Goal: Task Accomplishment & Management: Manage account settings

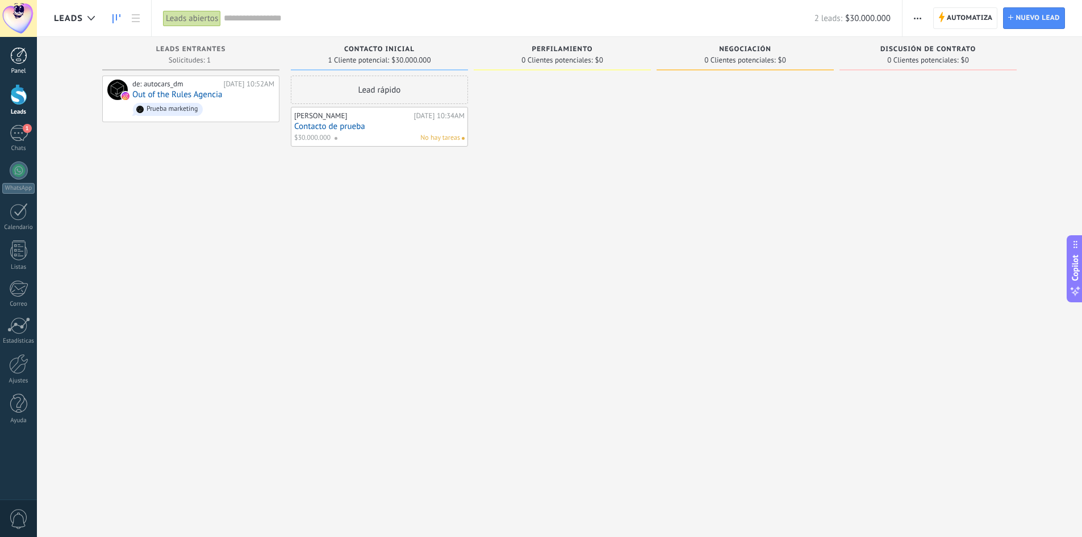
click at [28, 61] on link "Panel" at bounding box center [18, 61] width 37 height 28
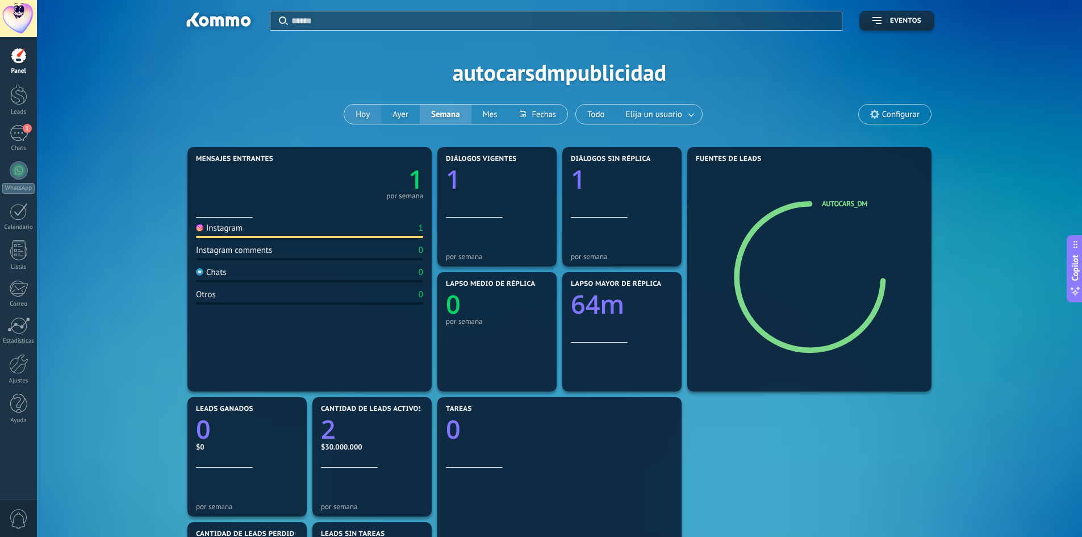
click at [363, 112] on button "Hoy" at bounding box center [362, 114] width 37 height 19
click at [398, 115] on button "Ayer" at bounding box center [400, 114] width 39 height 19
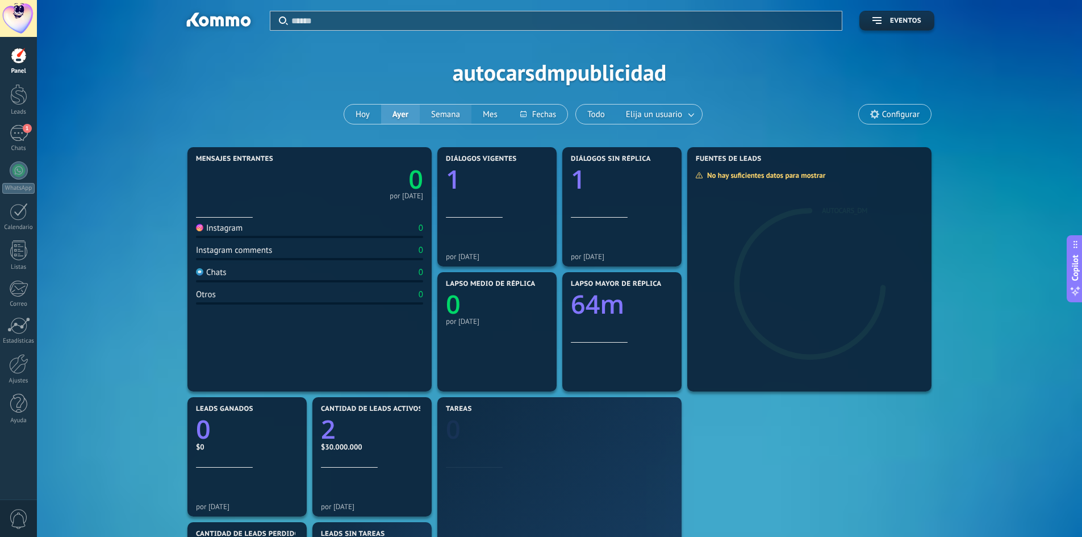
click at [458, 113] on button "Semana" at bounding box center [446, 114] width 52 height 19
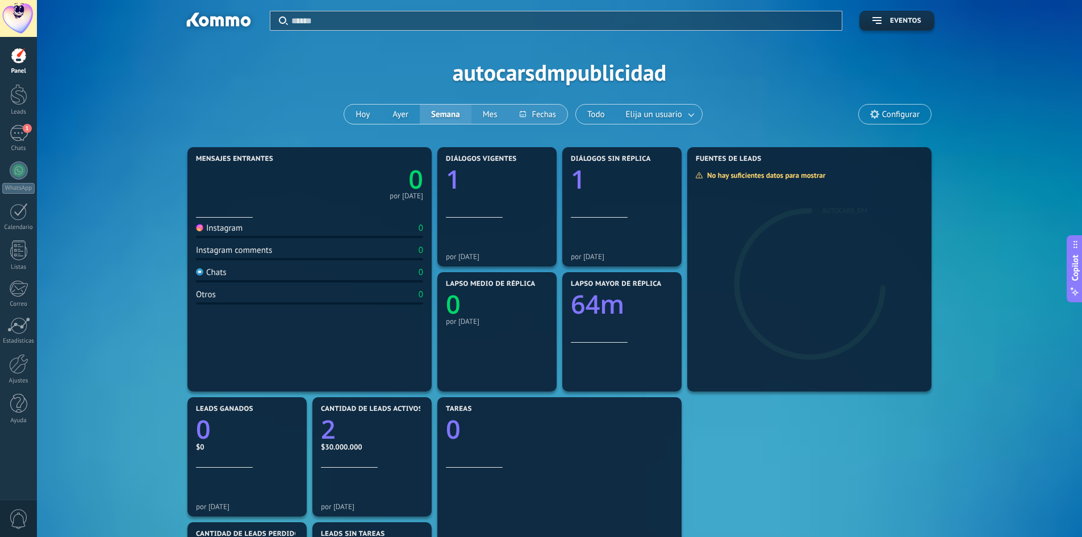
drag, startPoint x: 482, startPoint y: 114, endPoint x: 509, endPoint y: 115, distance: 26.7
click at [484, 114] on button "Mes" at bounding box center [489, 114] width 37 height 19
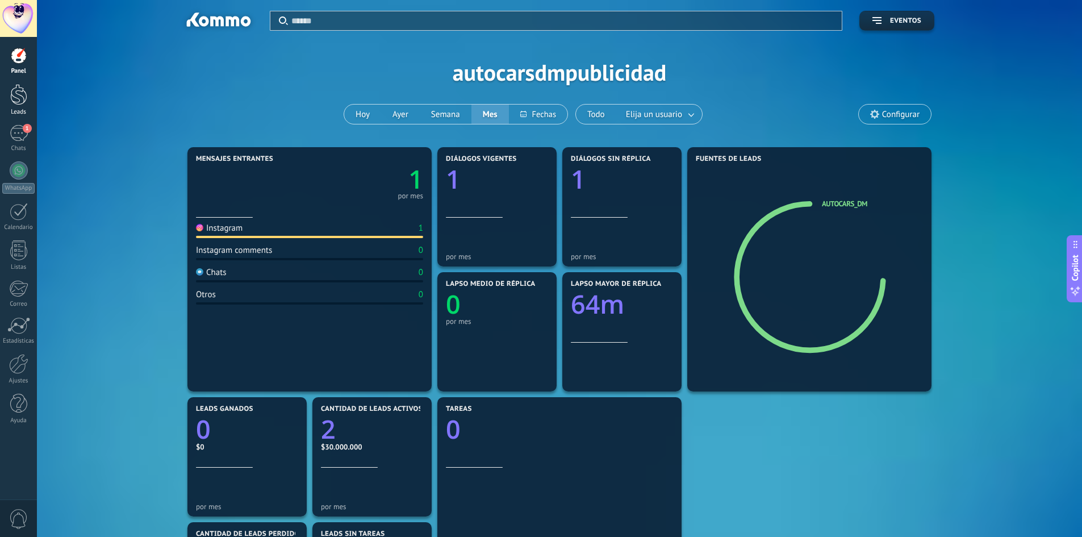
click at [14, 97] on div at bounding box center [18, 94] width 17 height 21
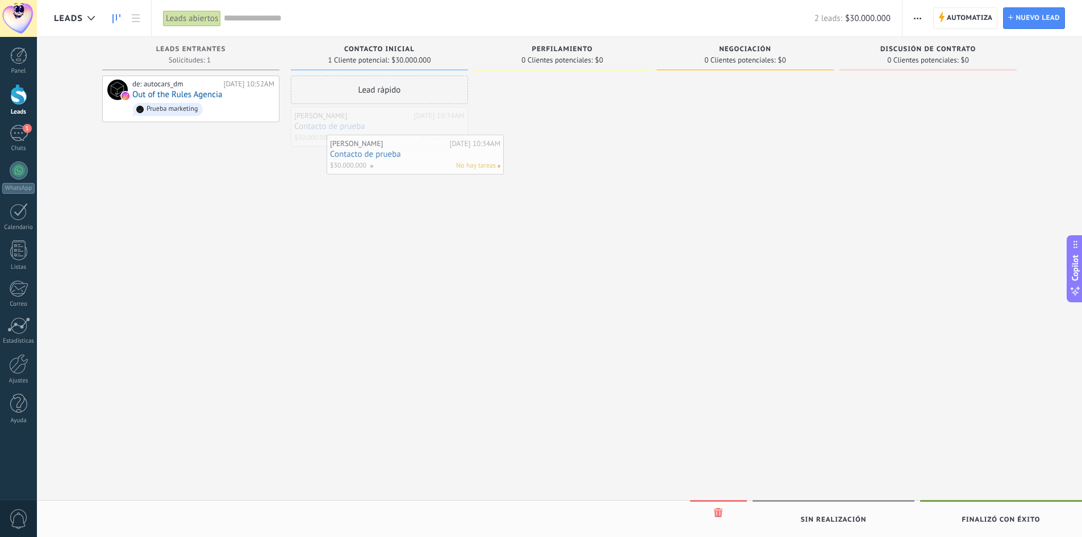
drag, startPoint x: 377, startPoint y: 131, endPoint x: 501, endPoint y: 133, distance: 124.4
drag, startPoint x: 548, startPoint y: 105, endPoint x: 739, endPoint y: 122, distance: 192.2
drag, startPoint x: 849, startPoint y: 125, endPoint x: 970, endPoint y: 124, distance: 121.5
drag, startPoint x: 953, startPoint y: 104, endPoint x: 435, endPoint y: 136, distance: 519.0
drag, startPoint x: 412, startPoint y: 123, endPoint x: 543, endPoint y: 105, distance: 131.8
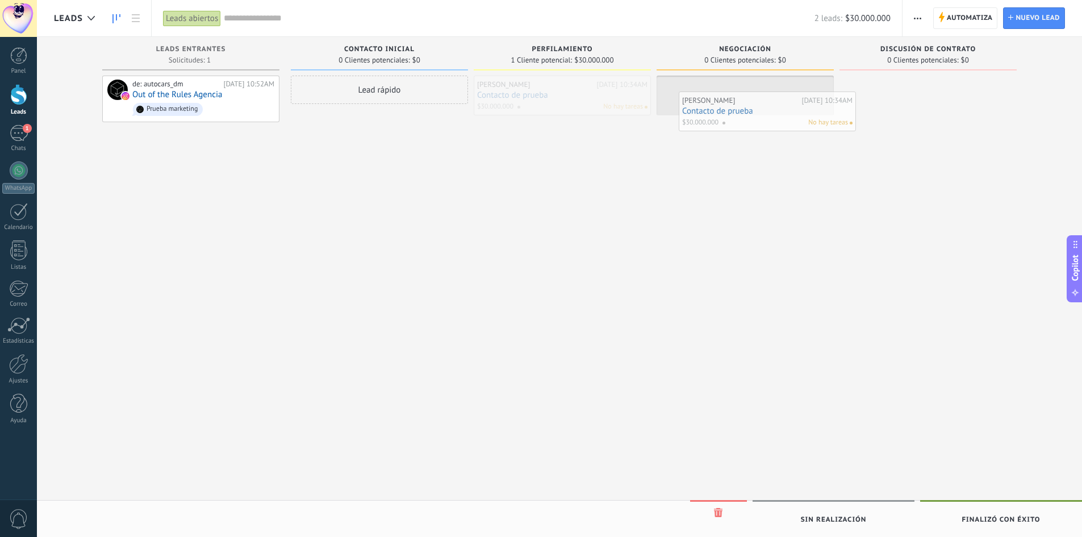
drag, startPoint x: 567, startPoint y: 107, endPoint x: 764, endPoint y: 118, distance: 197.4
drag, startPoint x: 771, startPoint y: 103, endPoint x: 945, endPoint y: 116, distance: 174.3
drag, startPoint x: 943, startPoint y: 91, endPoint x: 433, endPoint y: 127, distance: 511.2
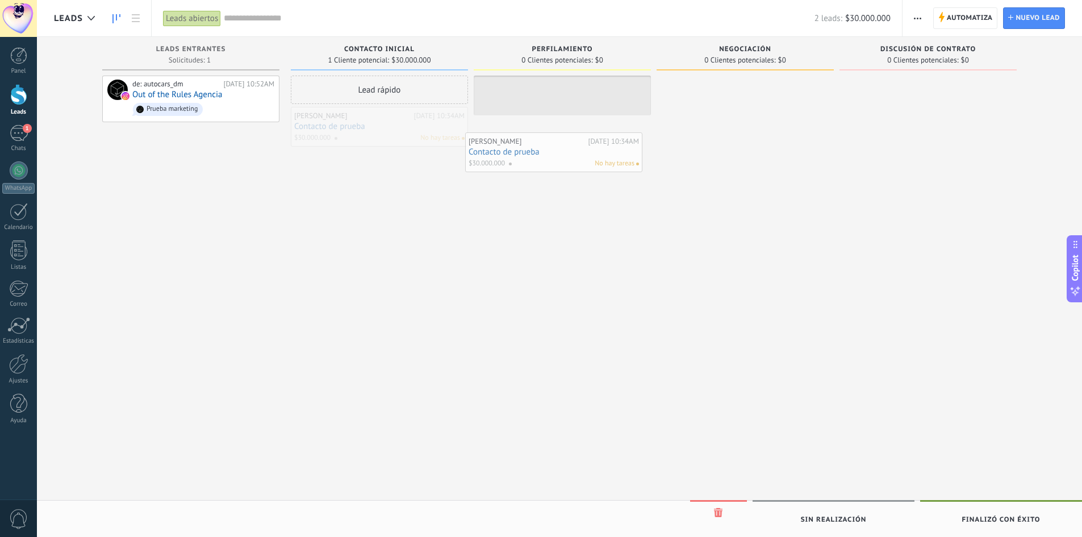
drag, startPoint x: 378, startPoint y: 138, endPoint x: 558, endPoint y: 133, distance: 180.1
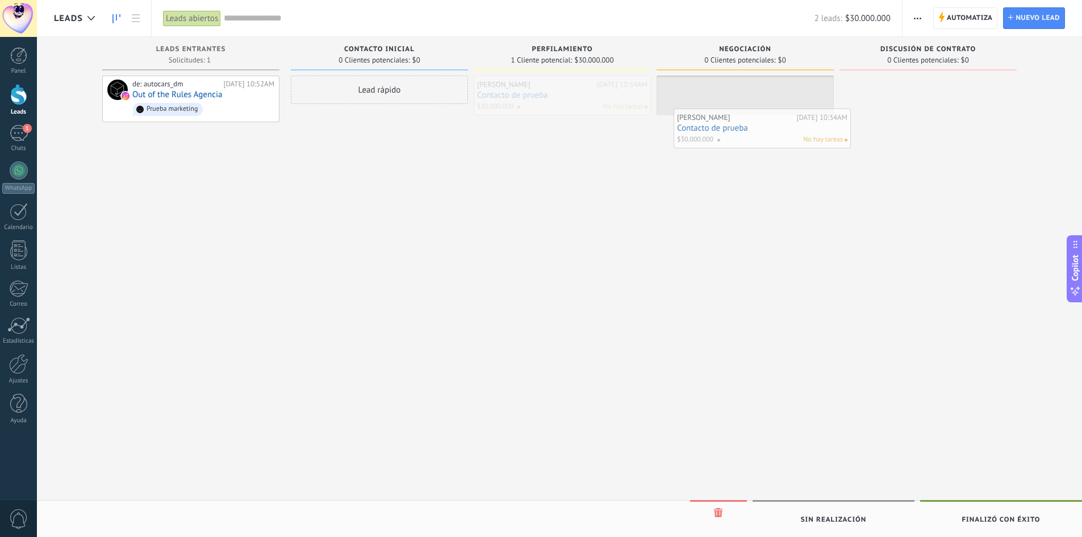
drag, startPoint x: 574, startPoint y: 91, endPoint x: 772, endPoint y: 120, distance: 200.2
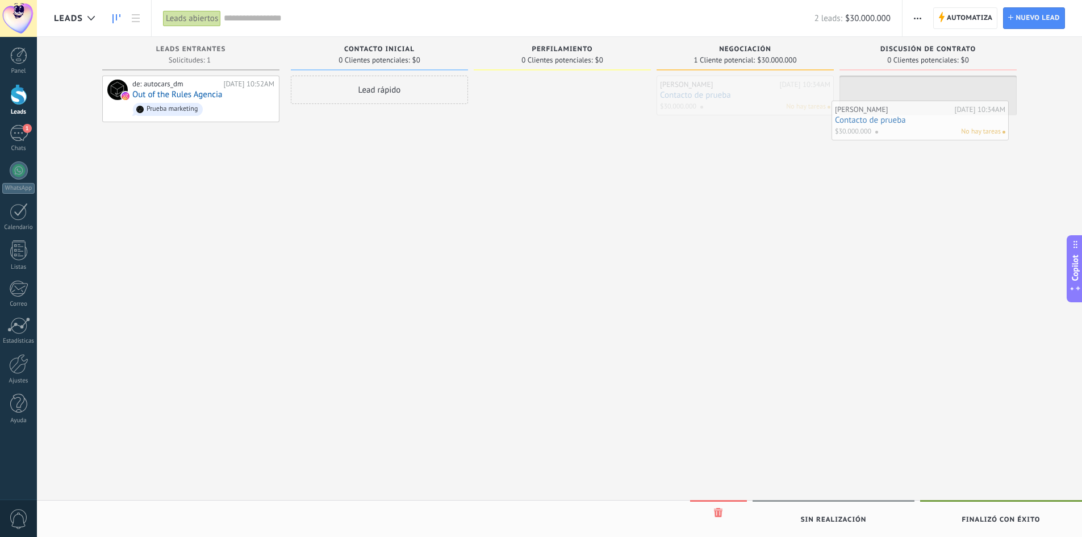
drag, startPoint x: 757, startPoint y: 98, endPoint x: 937, endPoint y: 118, distance: 180.6
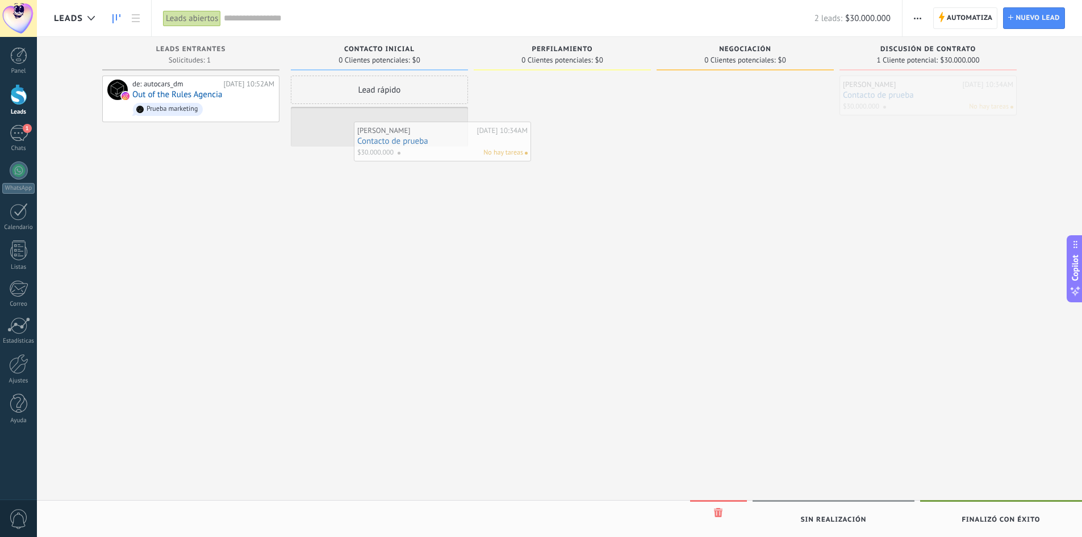
drag, startPoint x: 934, startPoint y: 91, endPoint x: 425, endPoint y: 143, distance: 510.9
drag, startPoint x: 397, startPoint y: 129, endPoint x: 425, endPoint y: 164, distance: 44.4
drag, startPoint x: 399, startPoint y: 131, endPoint x: 432, endPoint y: 148, distance: 37.6
drag, startPoint x: 385, startPoint y: 139, endPoint x: 401, endPoint y: 159, distance: 25.9
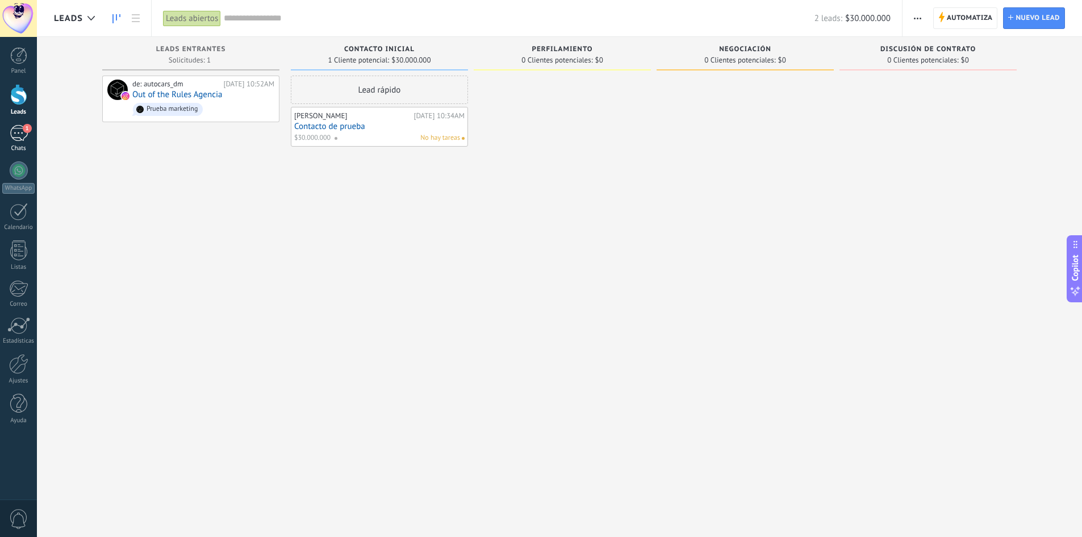
click at [24, 137] on div "1" at bounding box center [19, 133] width 18 height 16
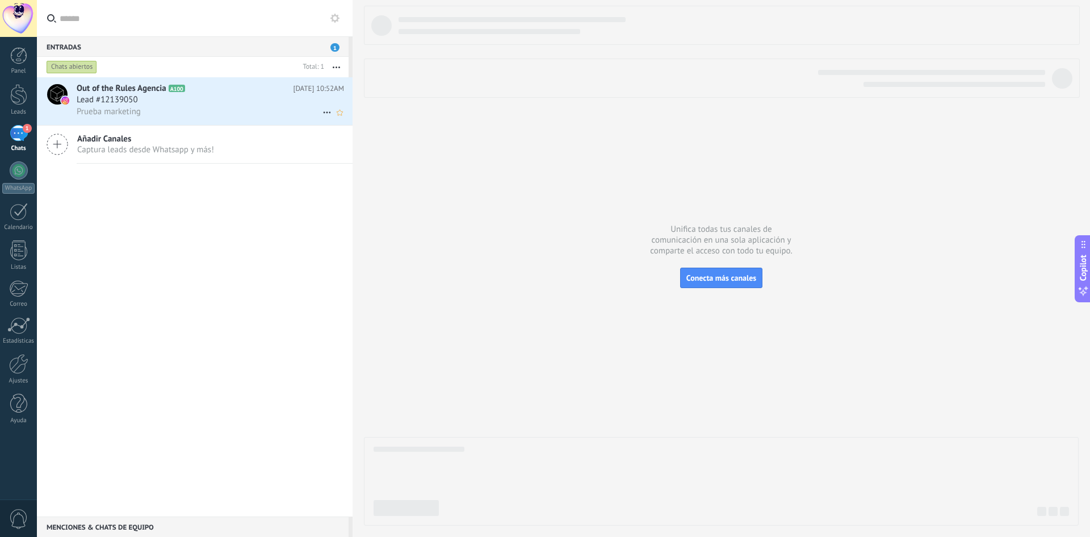
click at [147, 97] on div "Lead #12139050" at bounding box center [211, 99] width 268 height 11
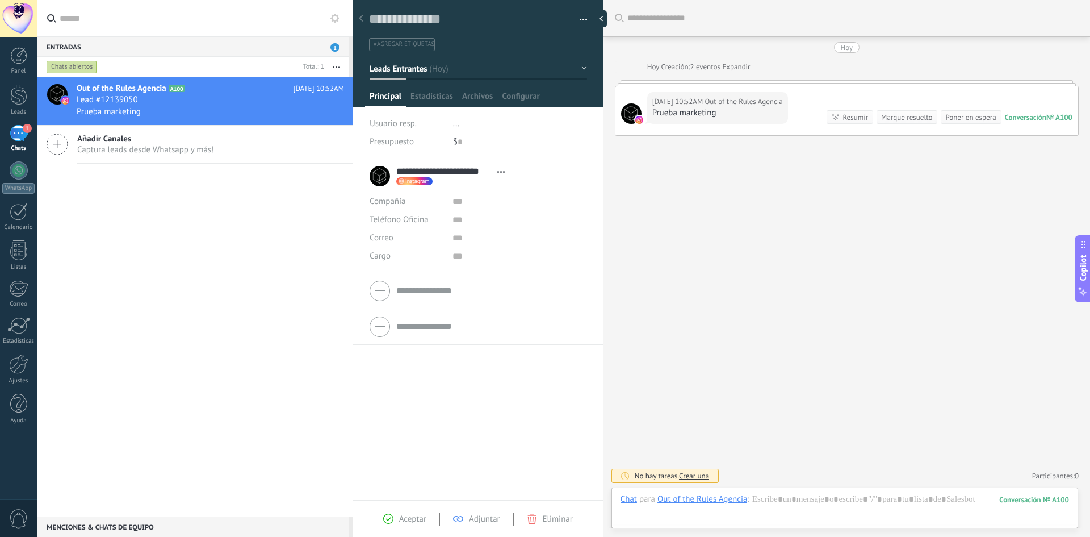
scroll to position [17, 0]
click at [795, 503] on div at bounding box center [845, 511] width 449 height 34
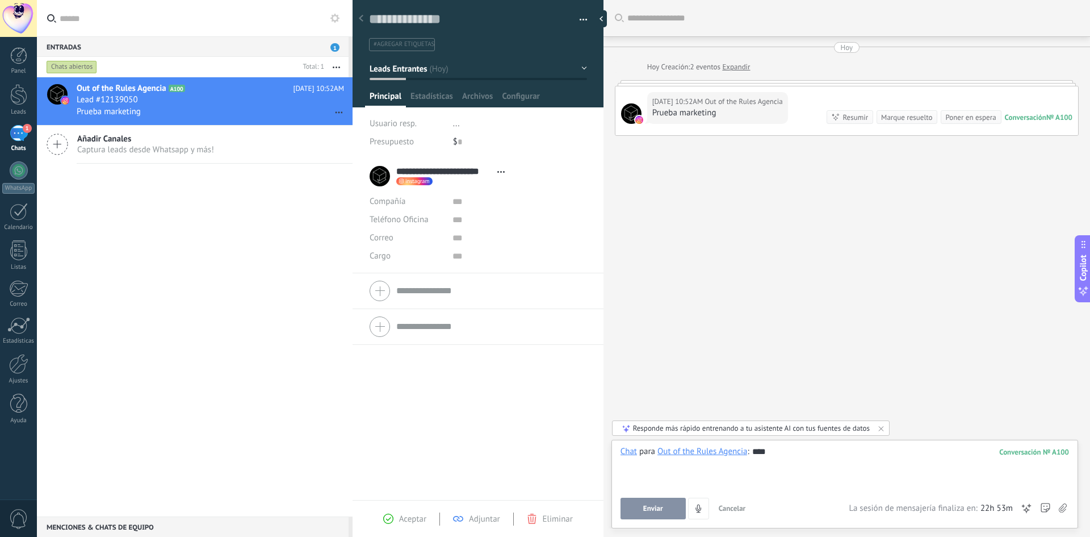
click at [668, 516] on button "Enviar" at bounding box center [653, 509] width 65 height 22
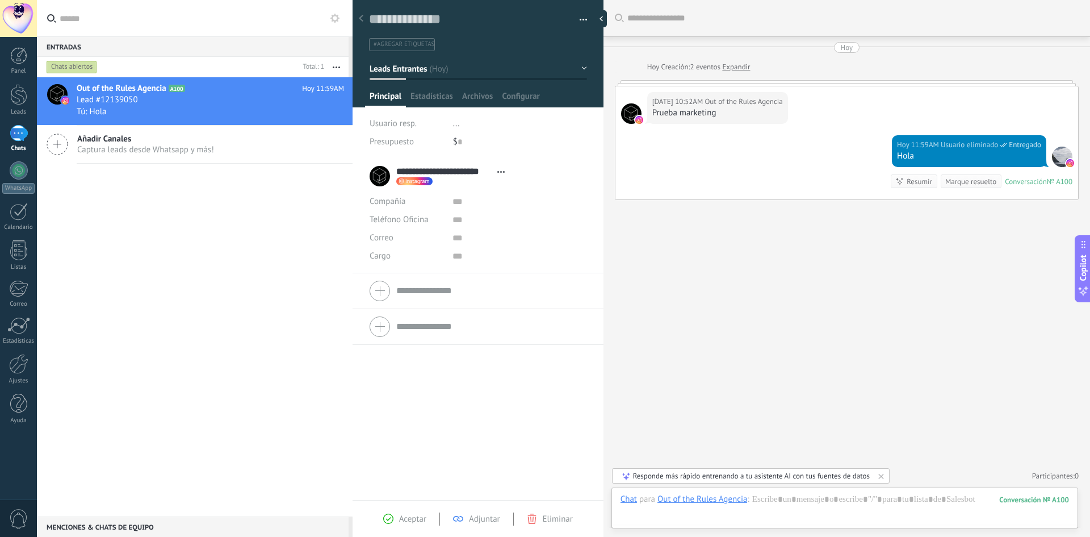
click at [454, 143] on div "$ 0" at bounding box center [520, 142] width 134 height 18
type input "**********"
click at [698, 333] on div "Buscar Carga más [DATE] [DATE] Creación: 2 eventos Expandir [DATE] 10:52AM Out …" at bounding box center [847, 268] width 487 height 537
click at [427, 22] on textarea at bounding box center [470, 20] width 202 height 18
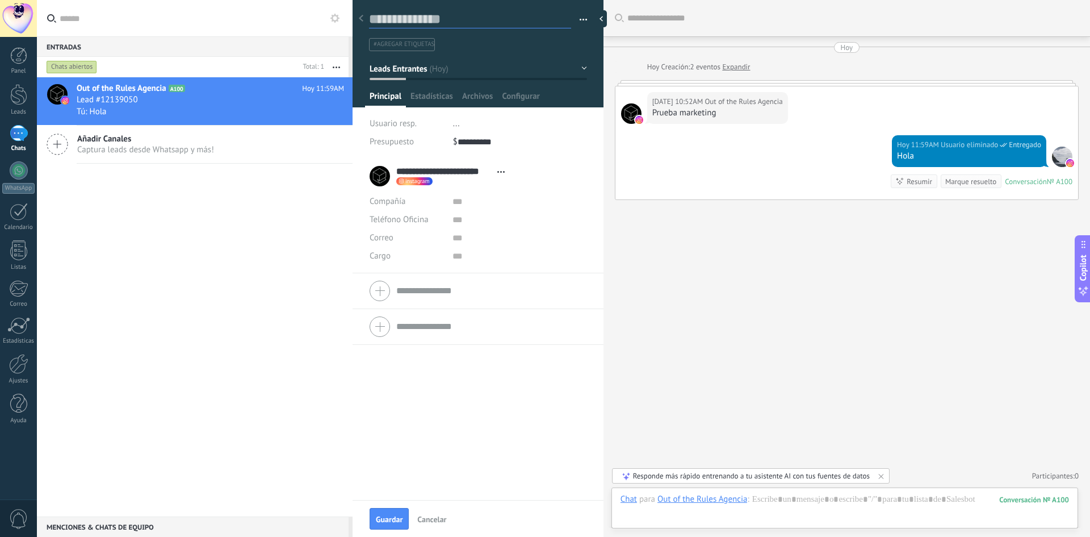
type textarea "*"
type textarea "**"
type textarea "***"
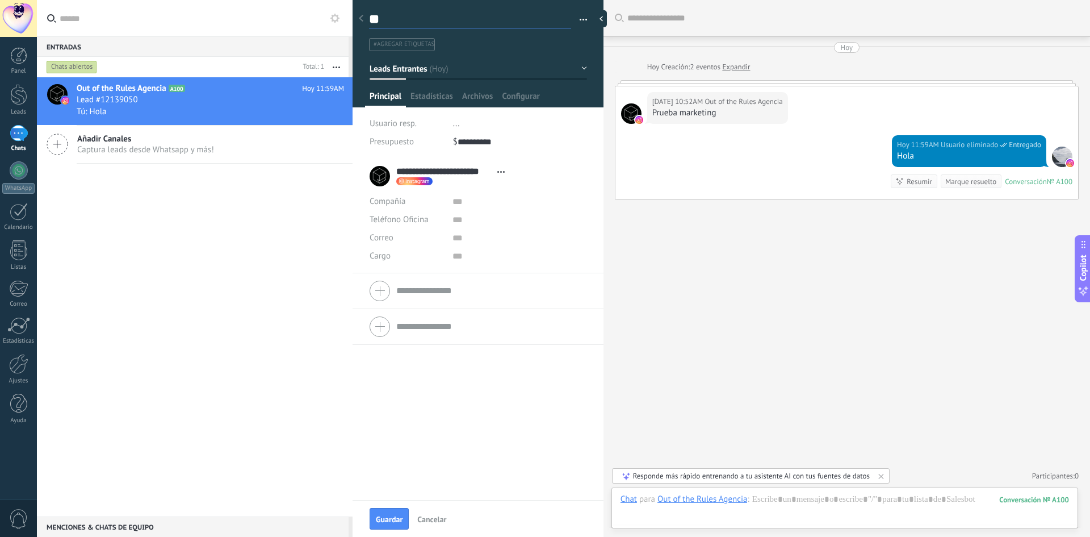
type textarea "***"
type textarea "****"
type textarea "*****"
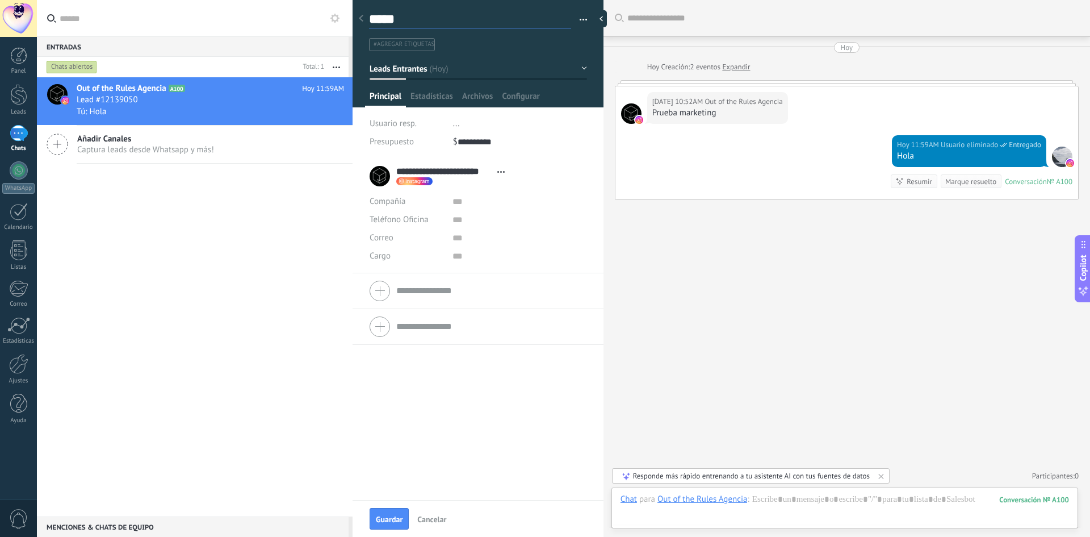
type textarea "******"
type textarea "*******"
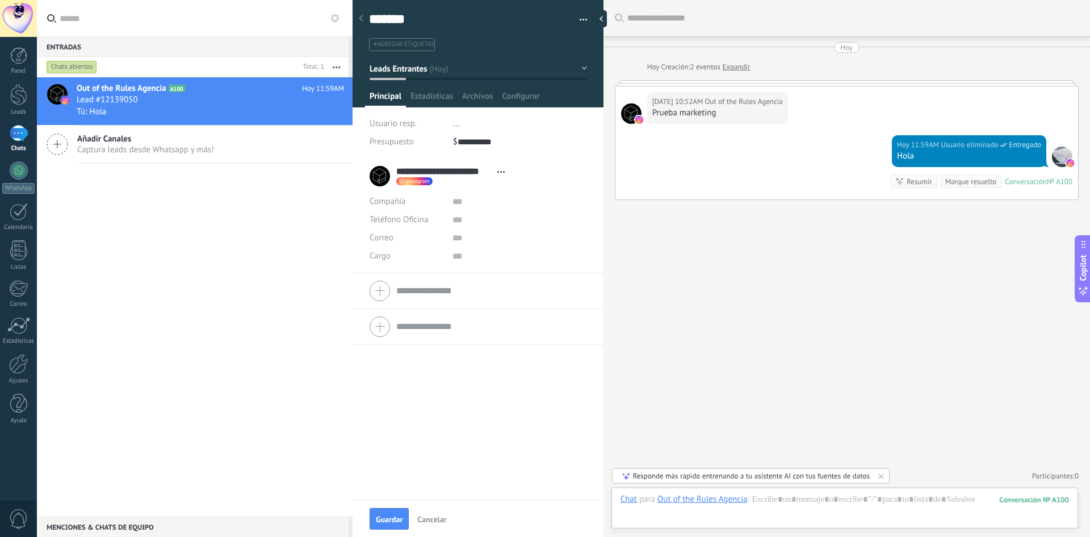
click at [478, 398] on div "**********" at bounding box center [478, 329] width 251 height 342
click at [447, 68] on button "Leads Entrantes" at bounding box center [479, 68] width 218 height 20
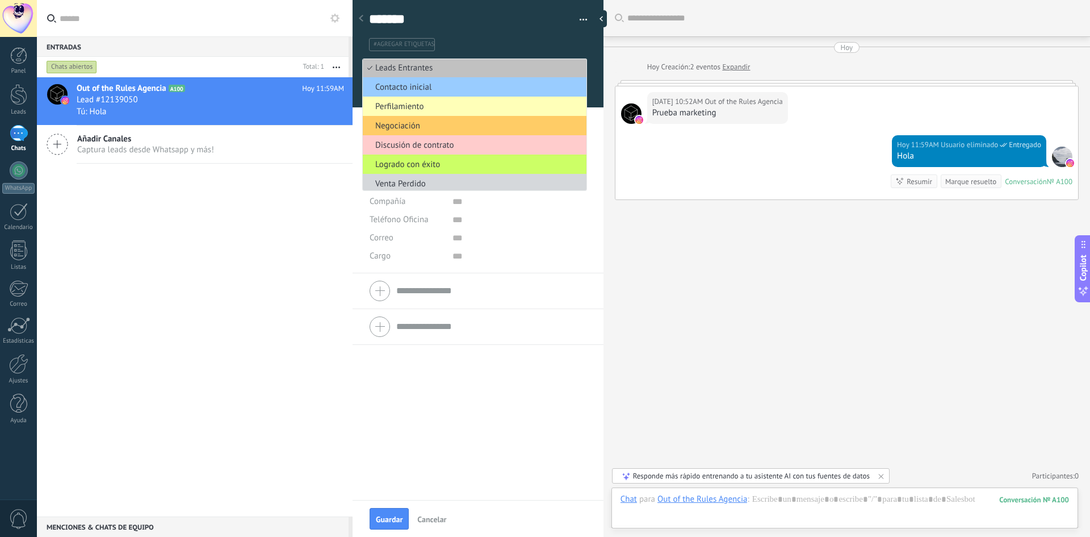
scroll to position [0, 0]
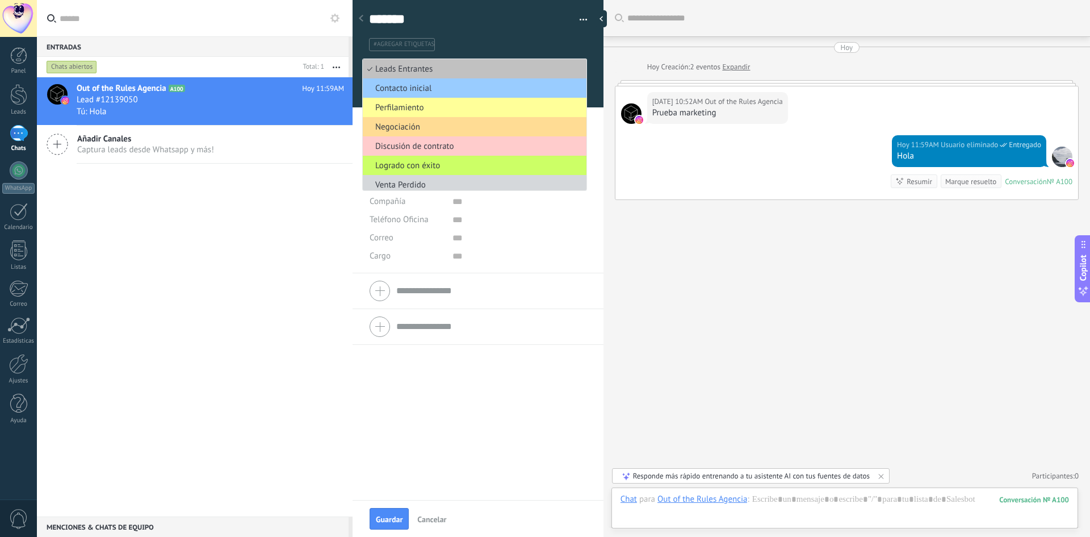
click at [427, 128] on span "Negociación" at bounding box center [473, 127] width 220 height 11
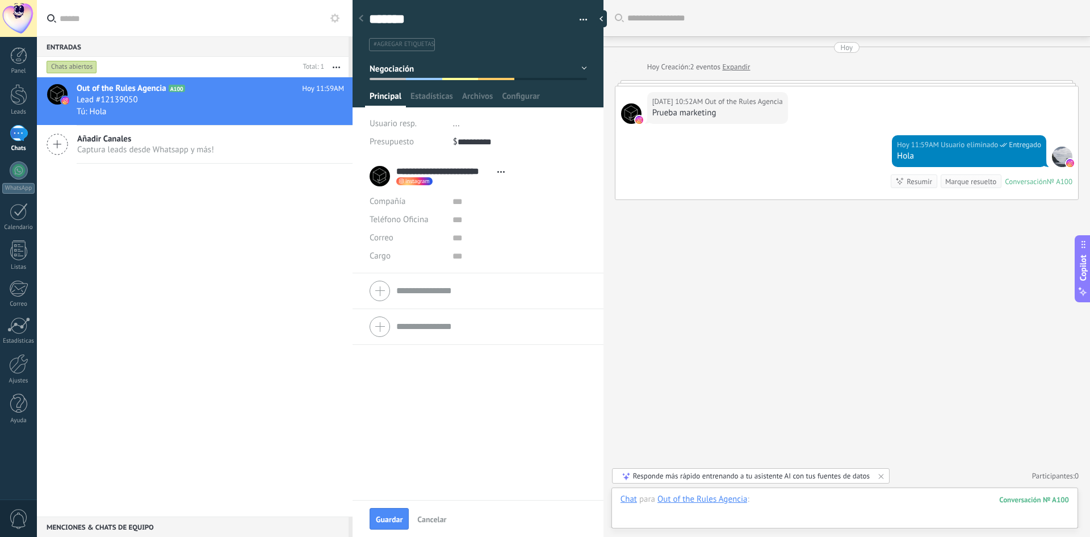
click at [778, 513] on div at bounding box center [845, 511] width 449 height 34
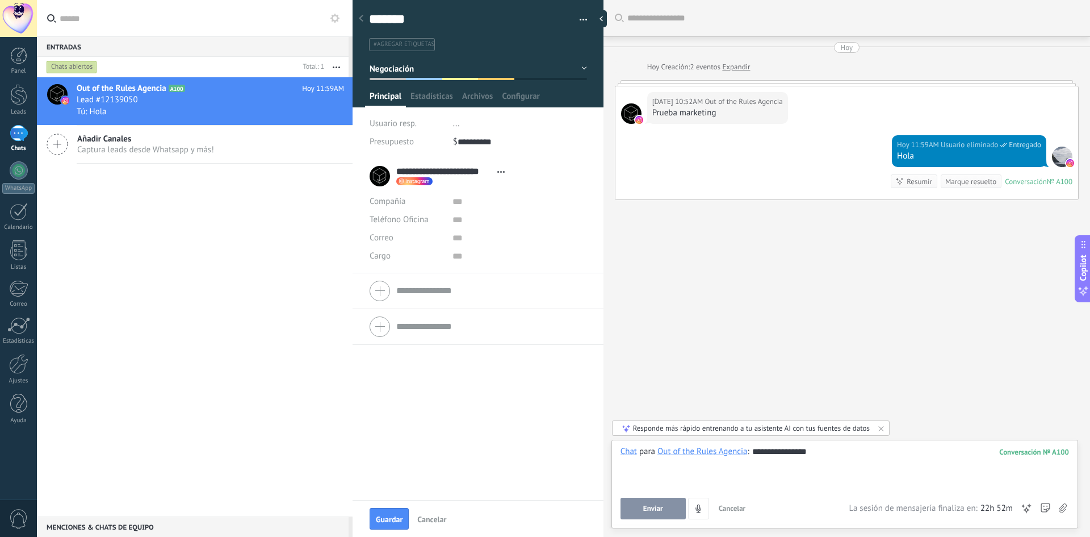
click at [648, 514] on button "Enviar" at bounding box center [653, 509] width 65 height 22
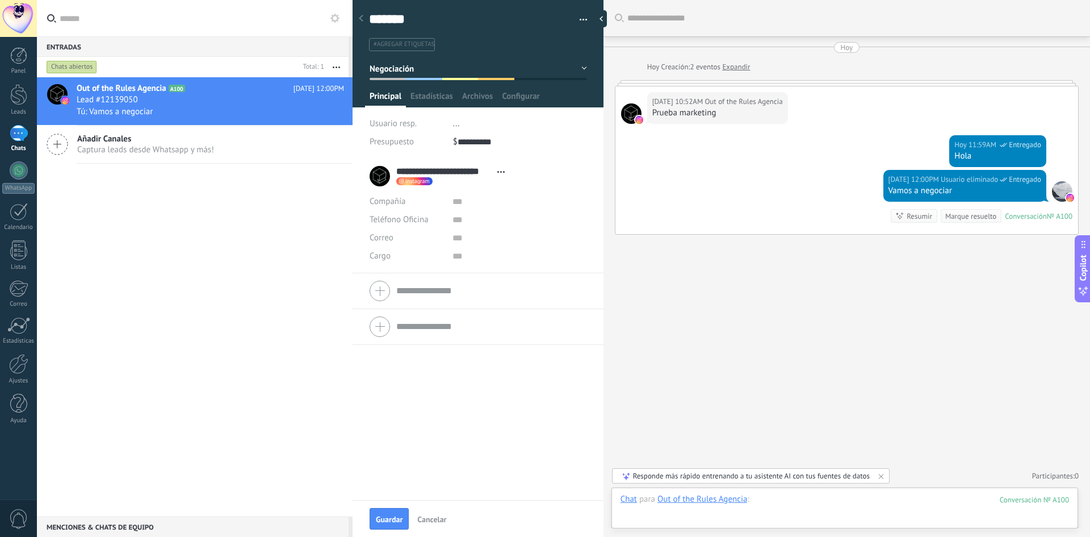
click at [809, 502] on div at bounding box center [845, 511] width 449 height 34
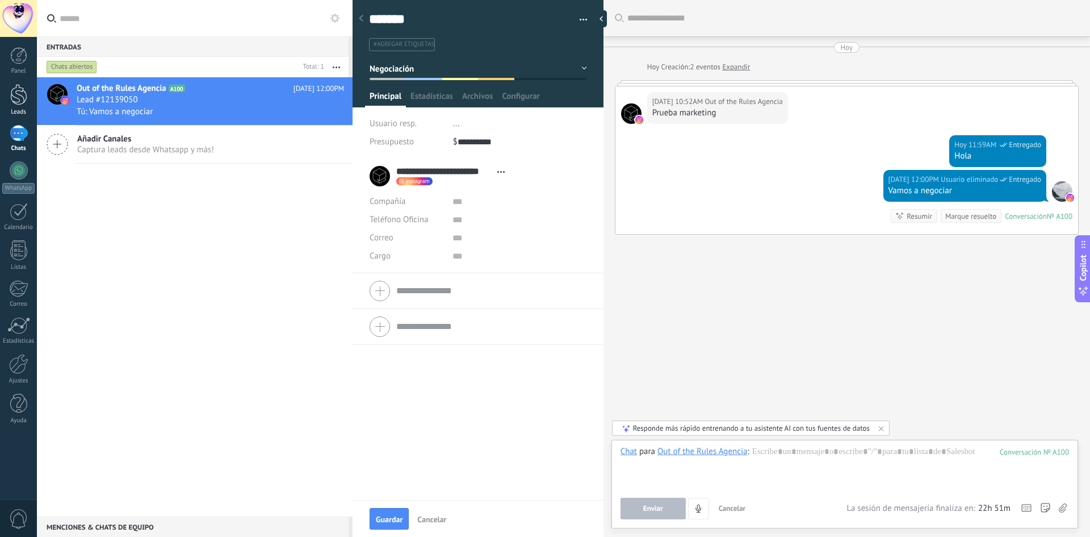
click at [22, 103] on div at bounding box center [18, 94] width 17 height 21
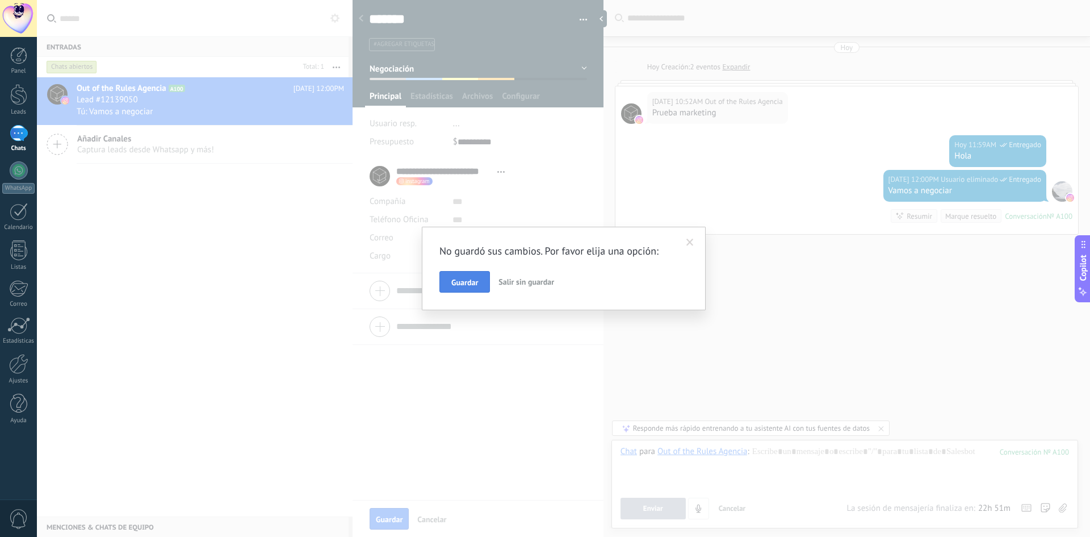
click at [463, 289] on button "Guardar" at bounding box center [465, 282] width 51 height 22
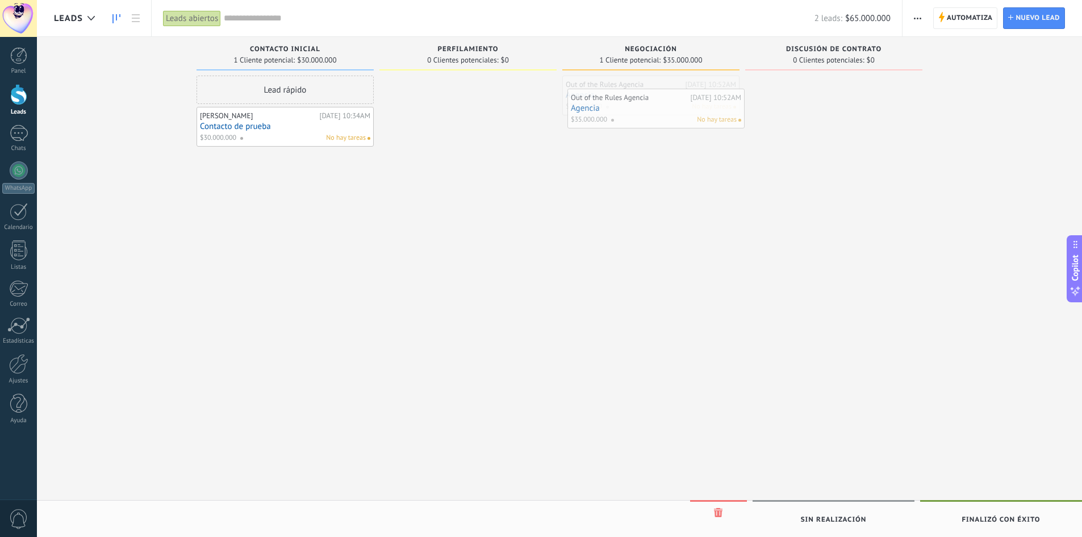
drag, startPoint x: 663, startPoint y: 90, endPoint x: 668, endPoint y: 103, distance: 14.0
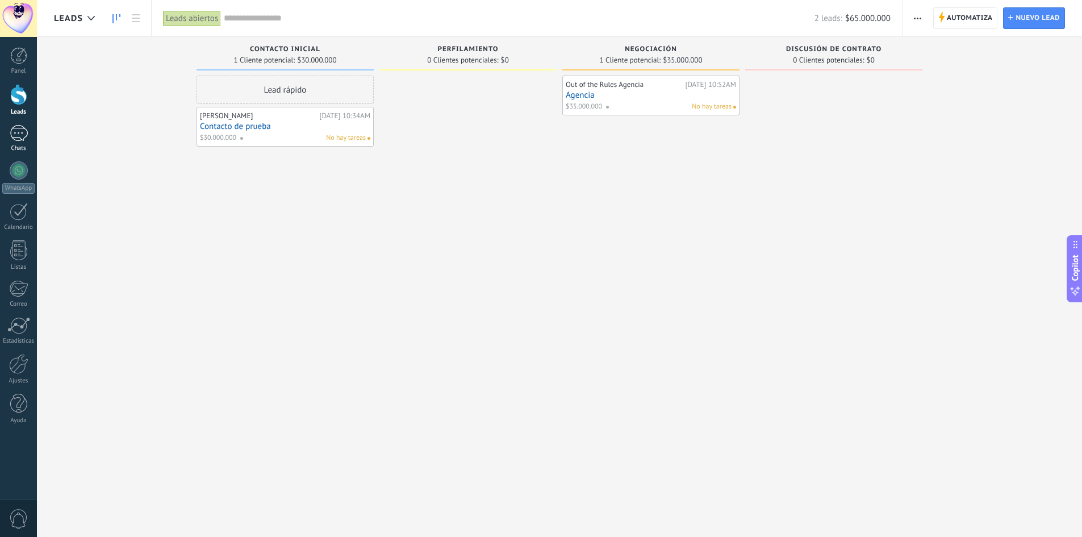
click at [22, 133] on div "1" at bounding box center [19, 133] width 18 height 16
